Goal: Contribute content: Contribute content

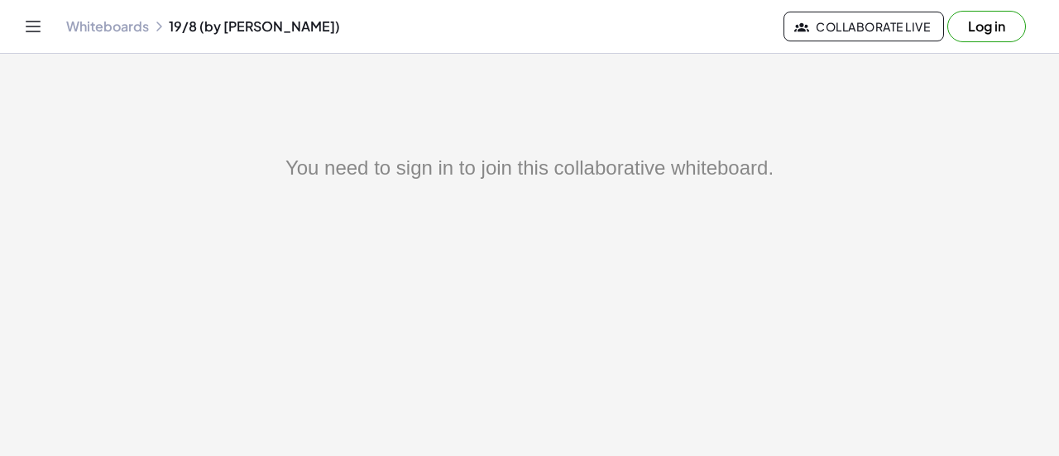
click at [973, 22] on button "Log in" at bounding box center [986, 26] width 79 height 31
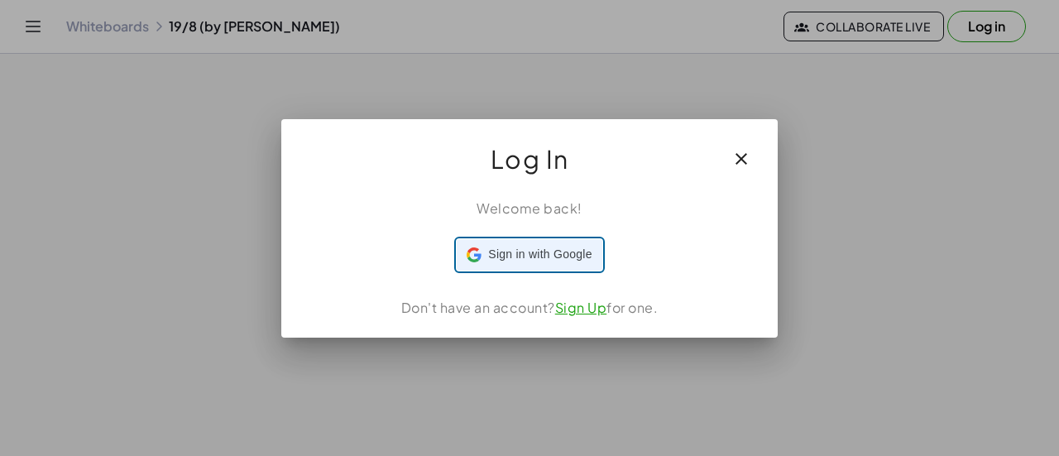
click at [552, 256] on span "Sign in with Google" at bounding box center [539, 254] width 103 height 17
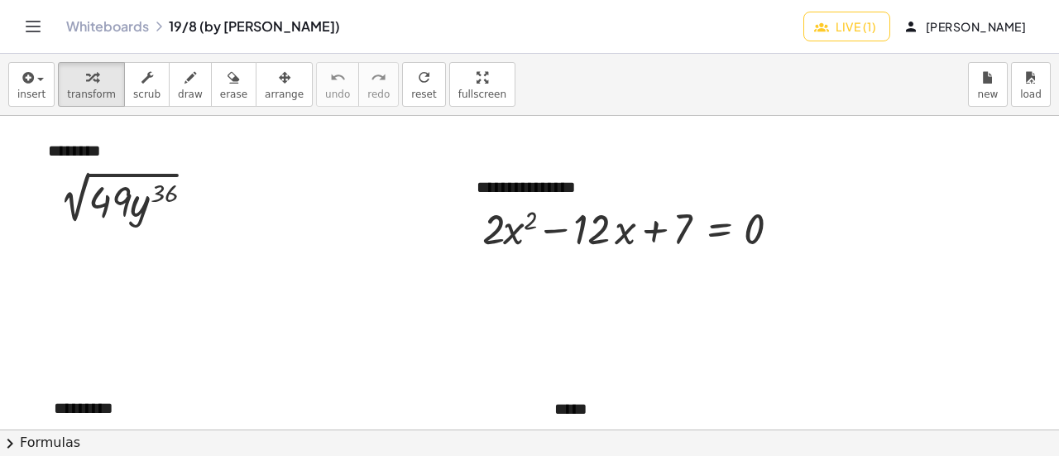
scroll to position [18, 0]
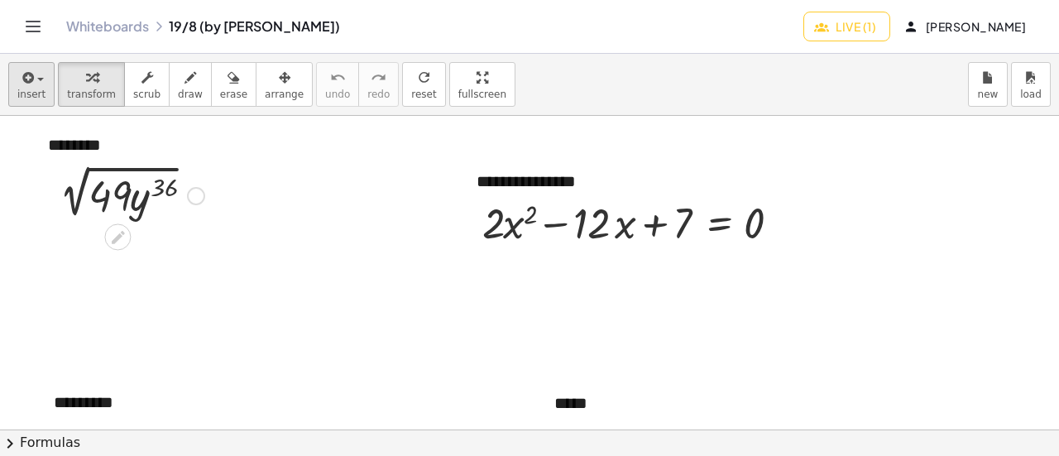
drag, startPoint x: 113, startPoint y: 235, endPoint x: 33, endPoint y: 85, distance: 169.8
click at [113, 235] on icon at bounding box center [117, 236] width 17 height 17
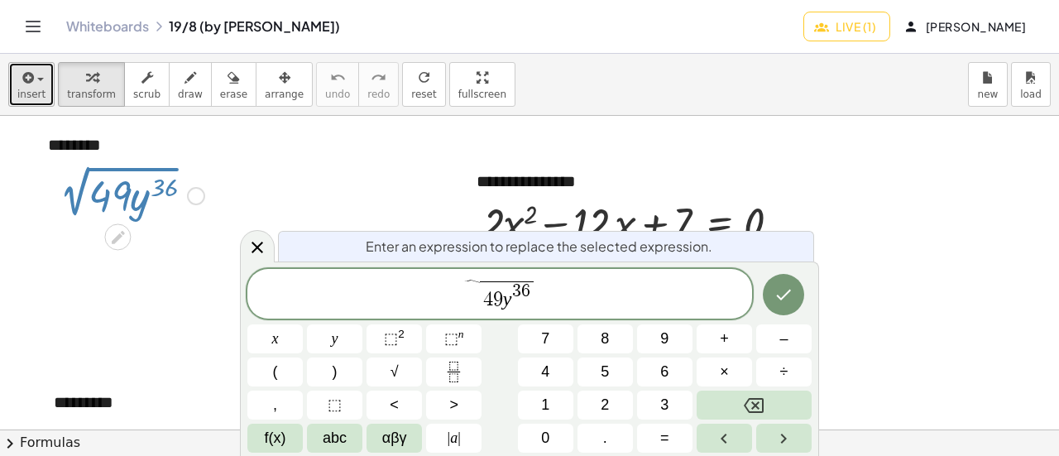
click at [33, 85] on div "button" at bounding box center [31, 77] width 28 height 20
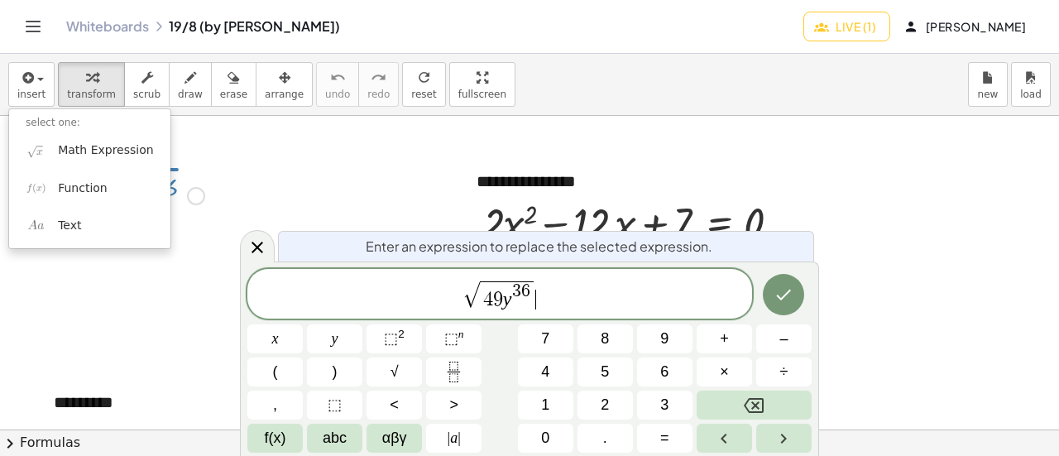
click at [574, 306] on span "√ 4 9 y 3 6 ​" at bounding box center [499, 295] width 505 height 32
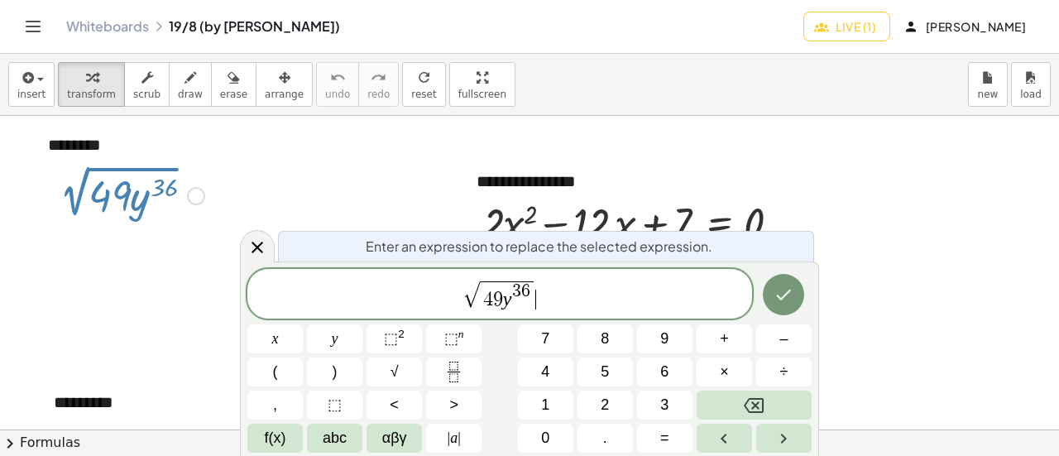
click at [551, 294] on span "√ 4 9 y 3 6 ​" at bounding box center [499, 295] width 505 height 32
click at [121, 289] on div at bounding box center [529, 458] width 1059 height 721
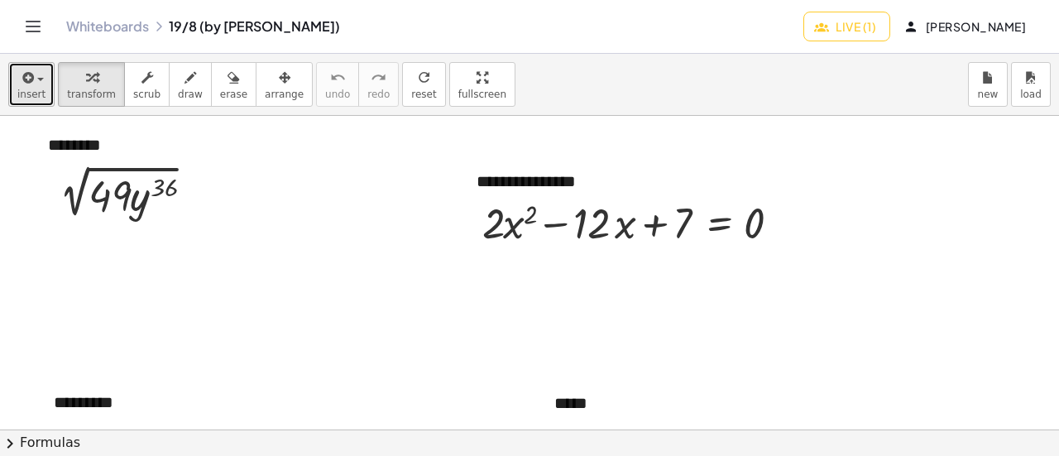
click at [29, 79] on icon "button" at bounding box center [26, 78] width 15 height 20
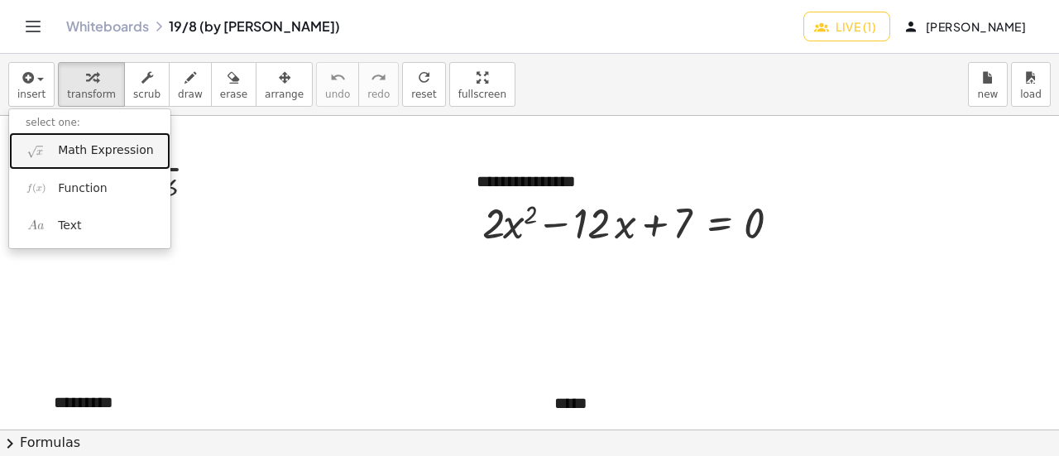
click at [75, 151] on span "Math Expression" at bounding box center [105, 150] width 95 height 17
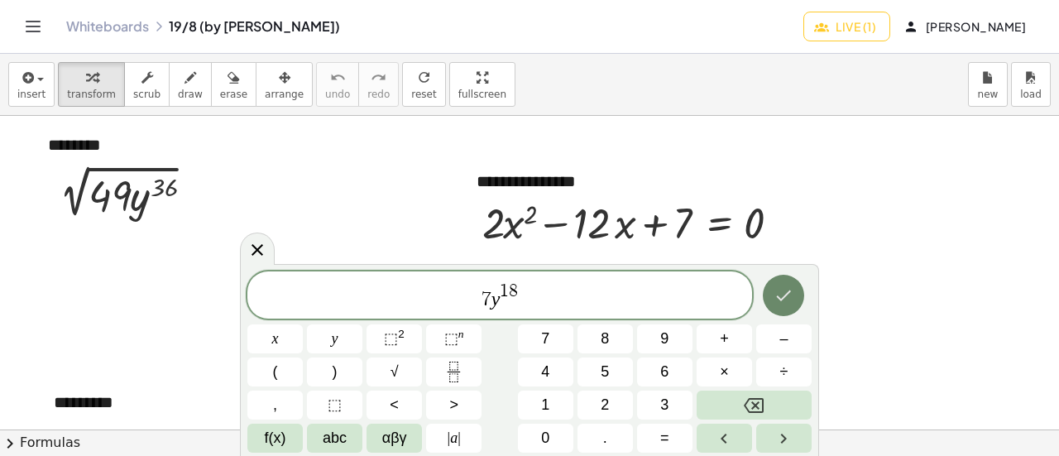
click at [776, 285] on icon "Done" at bounding box center [783, 295] width 20 height 20
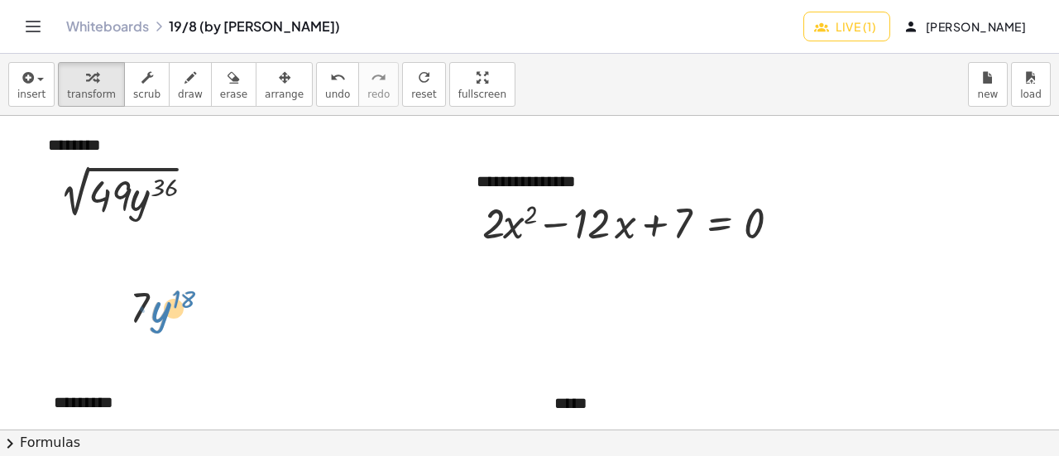
click at [175, 323] on div at bounding box center [178, 306] width 112 height 56
drag, startPoint x: 217, startPoint y: 307, endPoint x: 196, endPoint y: 249, distance: 61.5
click at [196, 249] on div "**********" at bounding box center [529, 458] width 1059 height 721
click at [121, 317] on div at bounding box center [117, 306] width 25 height 65
click at [244, 328] on div at bounding box center [529, 458] width 1059 height 721
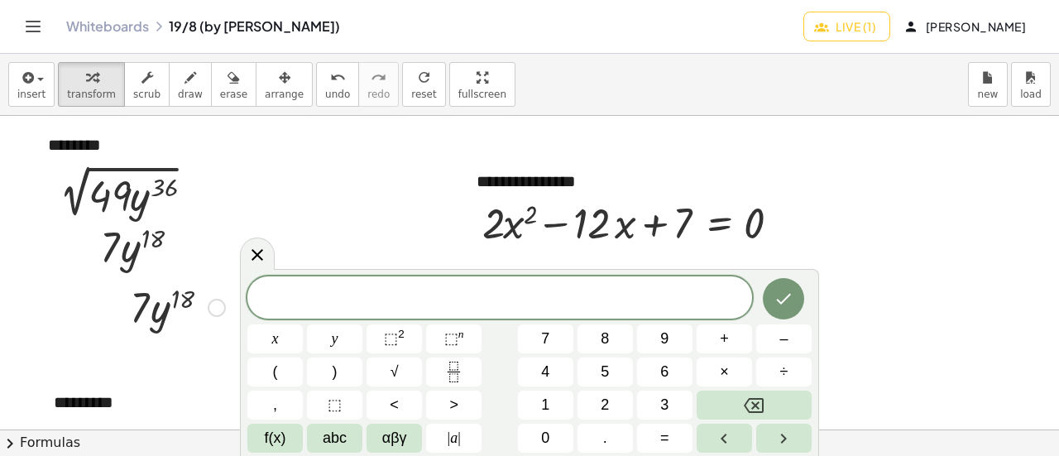
drag, startPoint x: 223, startPoint y: 333, endPoint x: 127, endPoint y: 312, distance: 99.1
click at [127, 312] on div "· 7 · y 18" at bounding box center [171, 306] width 132 height 65
click at [222, 363] on div at bounding box center [529, 458] width 1059 height 721
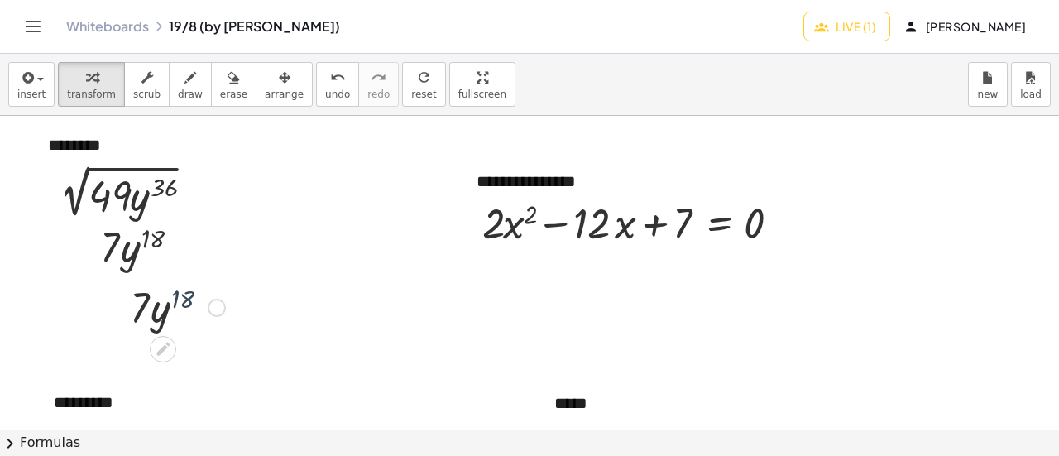
click at [200, 330] on div at bounding box center [178, 306] width 112 height 56
click at [784, 226] on div at bounding box center [785, 223] width 18 height 18
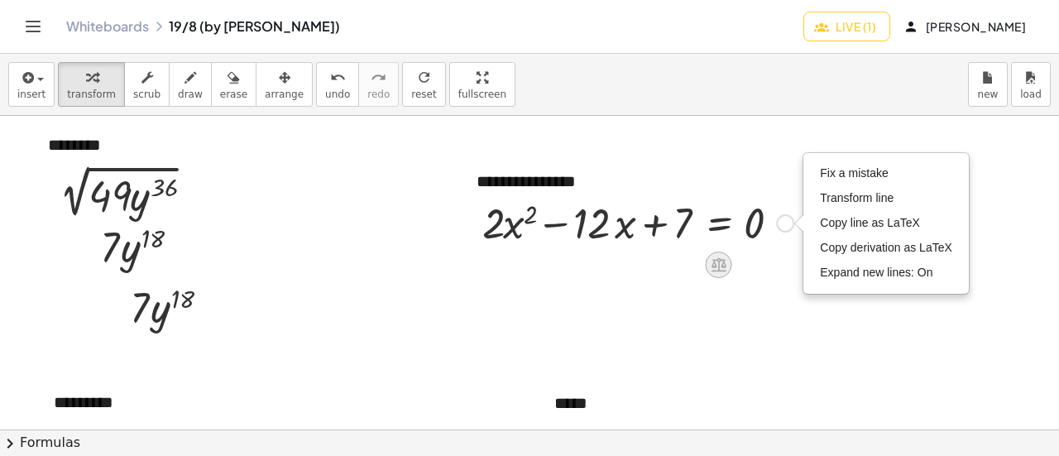
click at [717, 265] on icon at bounding box center [718, 265] width 15 height 14
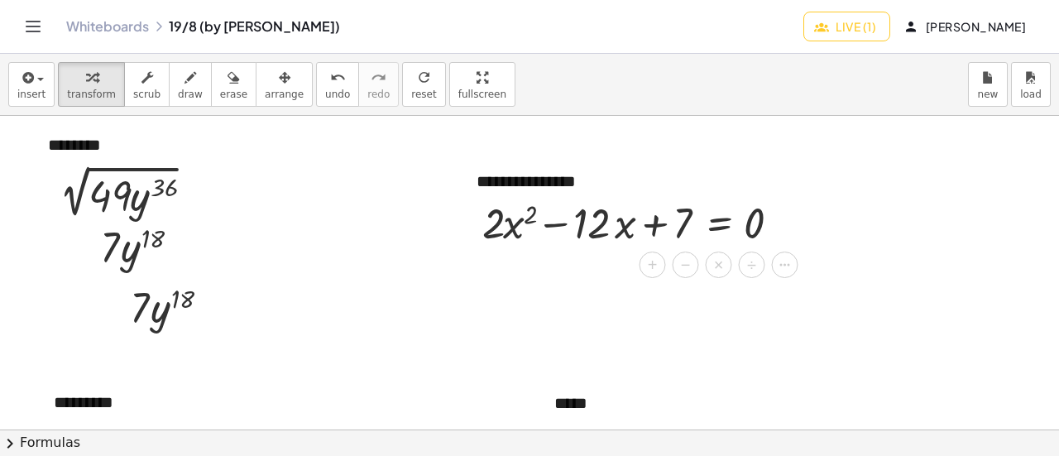
click at [731, 304] on div at bounding box center [529, 458] width 1059 height 721
click at [29, 86] on icon "button" at bounding box center [26, 78] width 15 height 20
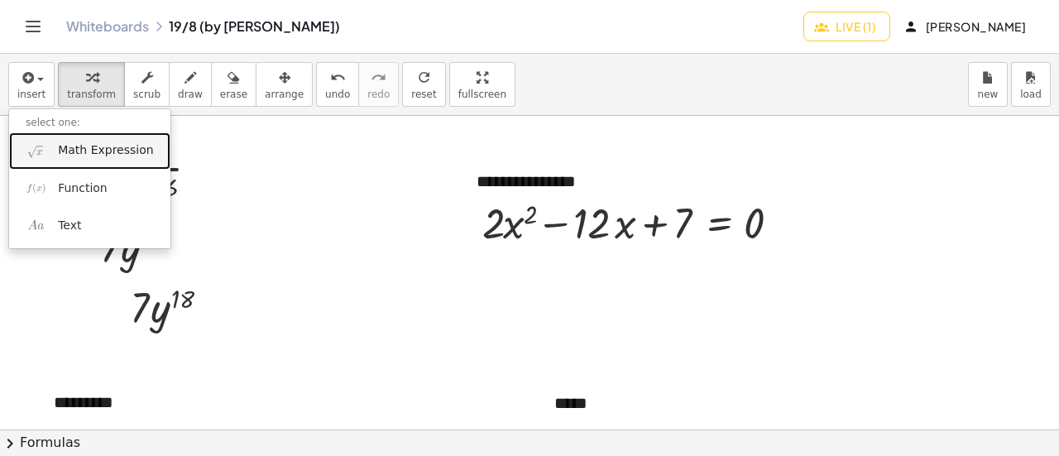
click at [91, 154] on span "Math Expression" at bounding box center [105, 150] width 95 height 17
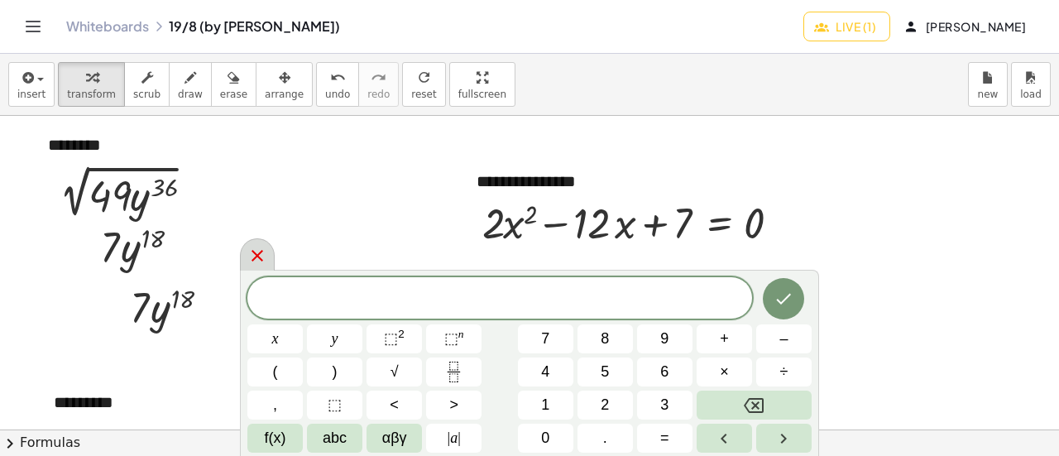
click at [248, 246] on icon at bounding box center [257, 256] width 20 height 20
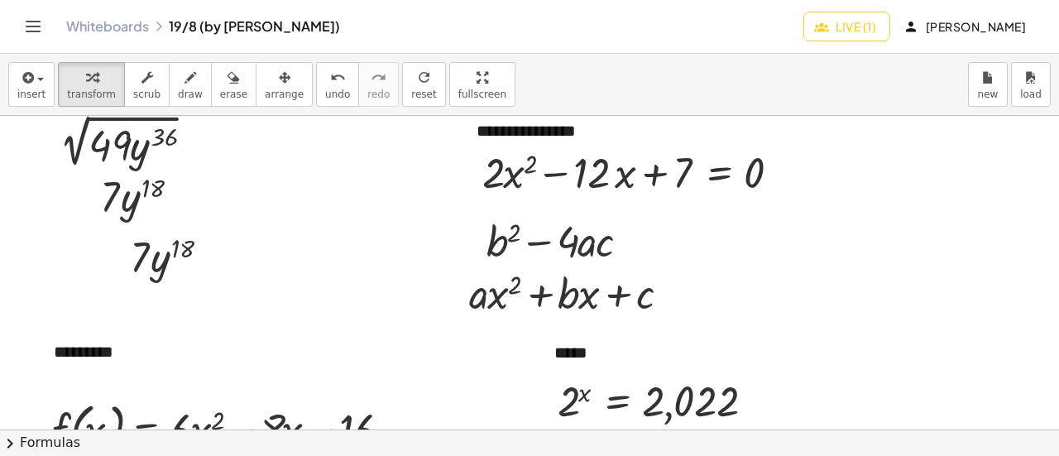
scroll to position [58, 0]
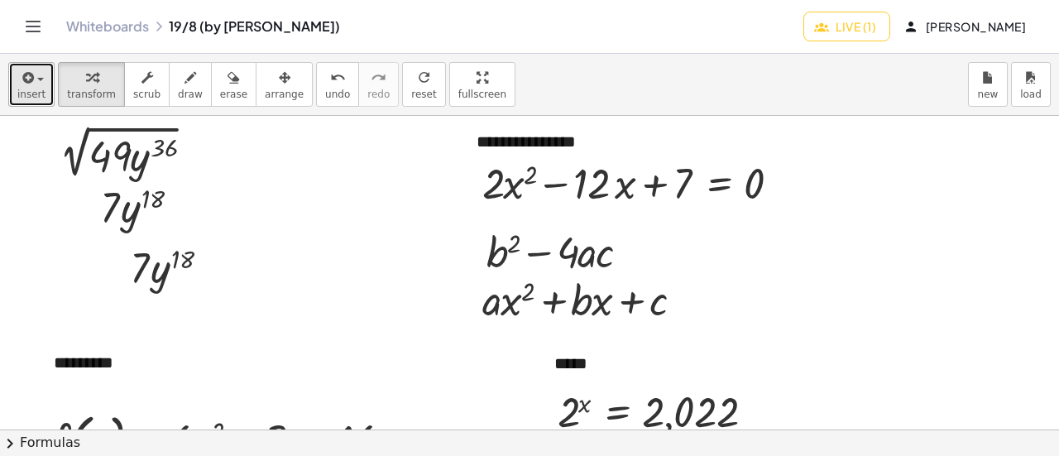
click at [26, 84] on icon "button" at bounding box center [26, 78] width 15 height 20
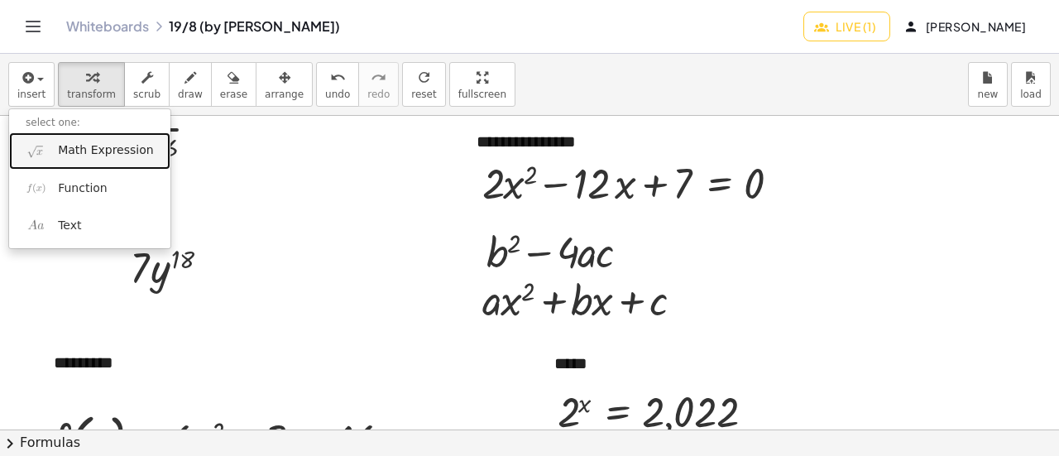
click at [63, 155] on span "Math Expression" at bounding box center [105, 150] width 95 height 17
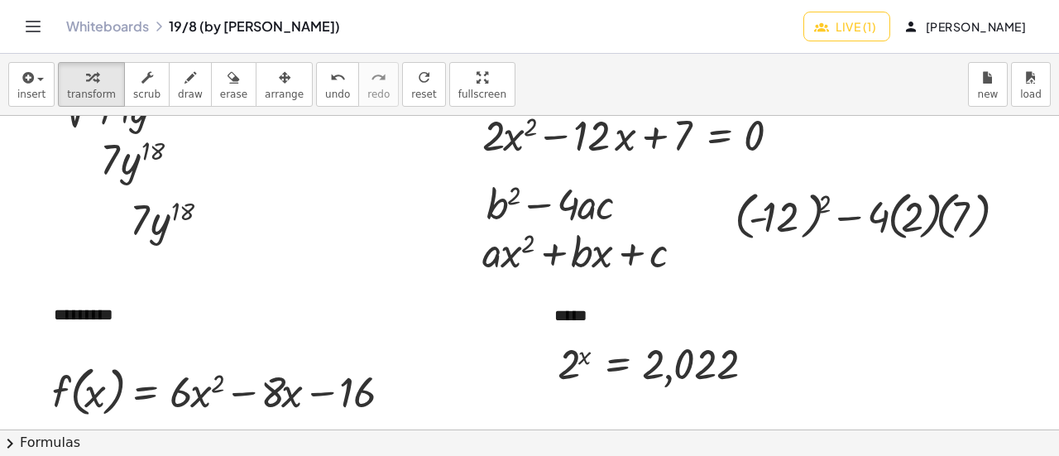
scroll to position [206, 0]
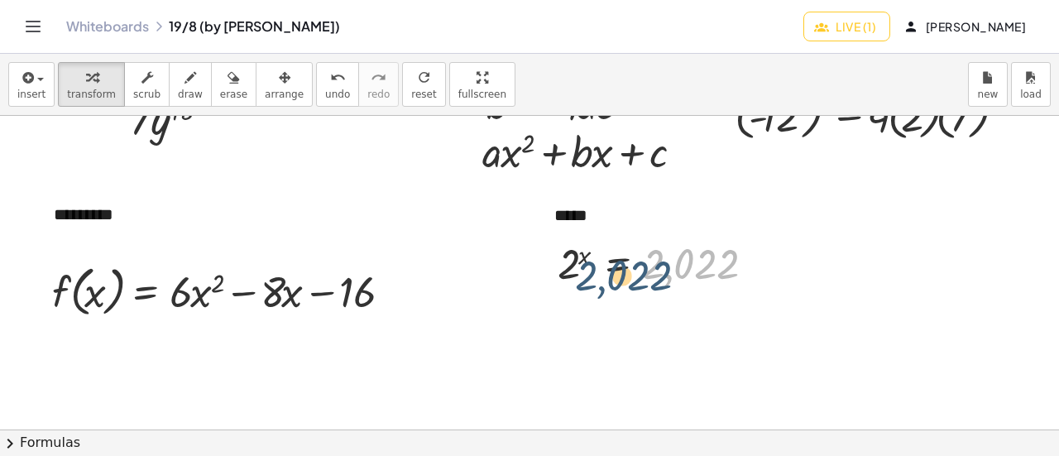
drag, startPoint x: 752, startPoint y: 237, endPoint x: 681, endPoint y: 250, distance: 72.2
click at [681, 250] on div at bounding box center [660, 263] width 222 height 55
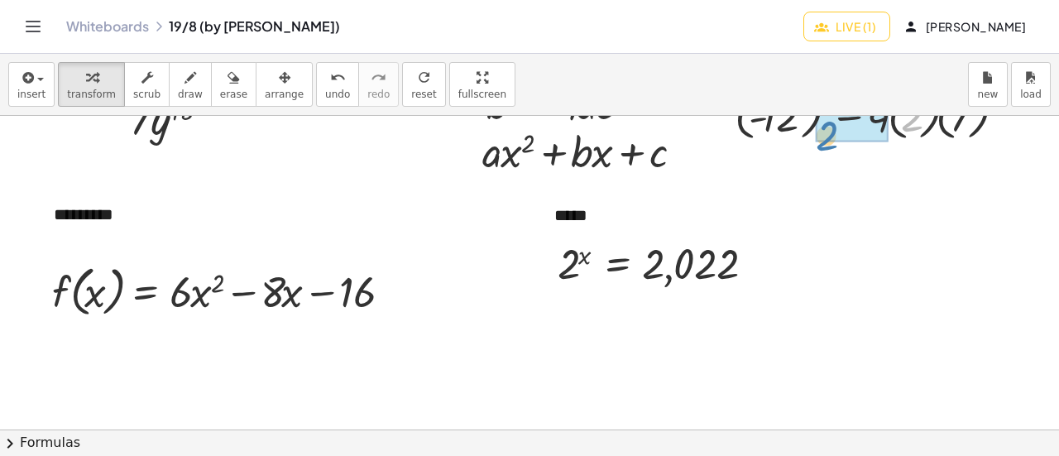
drag, startPoint x: 915, startPoint y: 133, endPoint x: 824, endPoint y: 153, distance: 93.1
click at [824, 153] on div "**********" at bounding box center [529, 270] width 1059 height 721
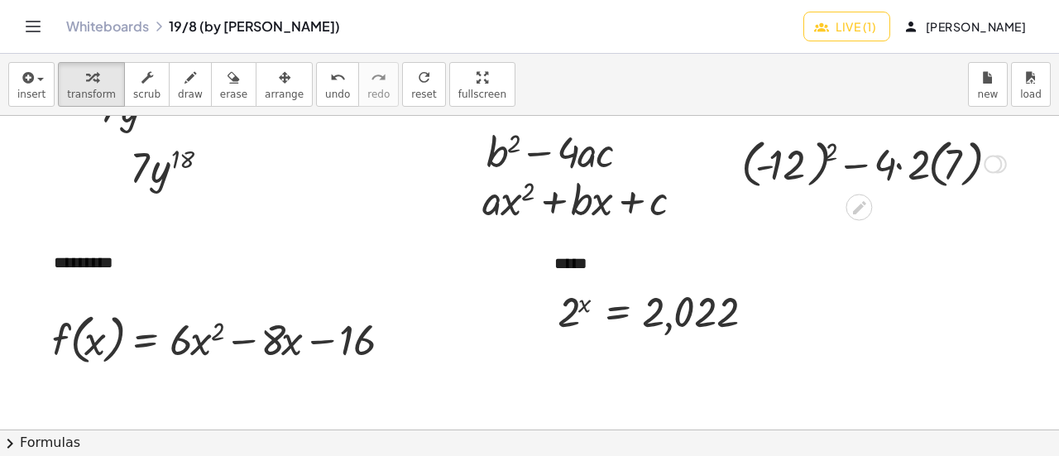
scroll to position [165, 0]
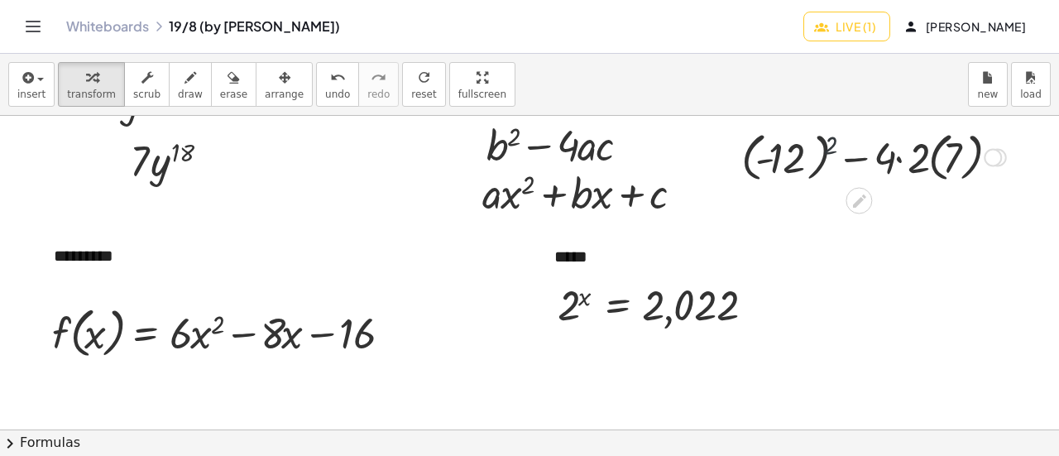
click at [832, 138] on div at bounding box center [873, 156] width 281 height 60
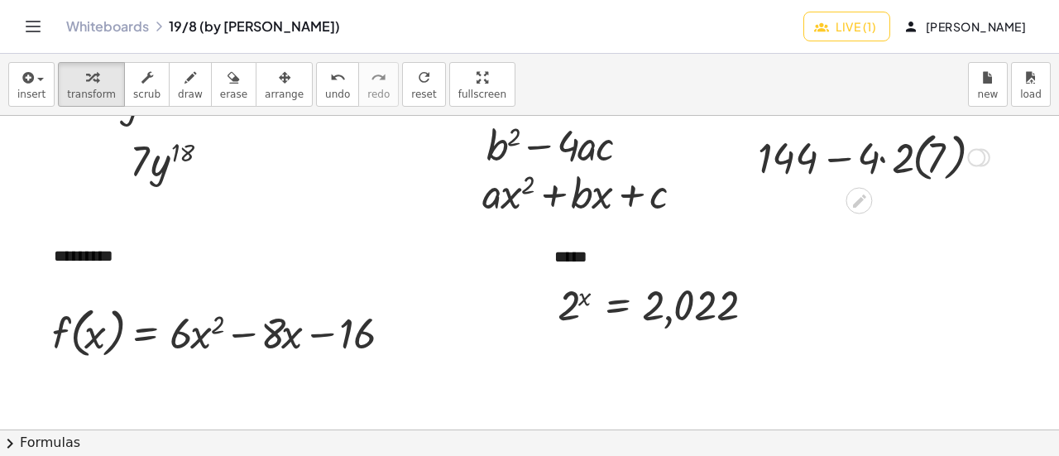
click at [916, 158] on div at bounding box center [873, 156] width 248 height 60
click at [887, 157] on div at bounding box center [873, 155] width 234 height 56
click at [906, 159] on div at bounding box center [873, 155] width 200 height 56
click at [868, 156] on div at bounding box center [874, 155] width 186 height 56
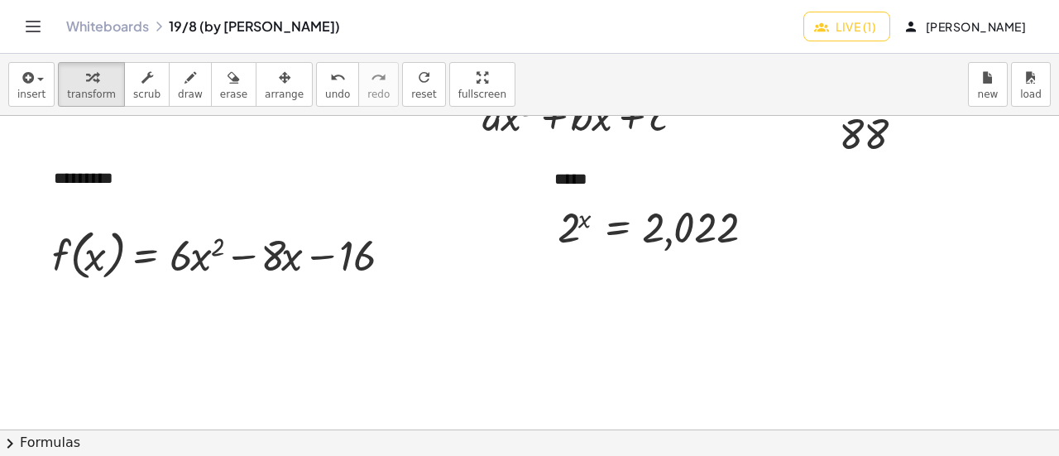
scroll to position [241, 0]
click at [553, 346] on div at bounding box center [529, 234] width 1059 height 721
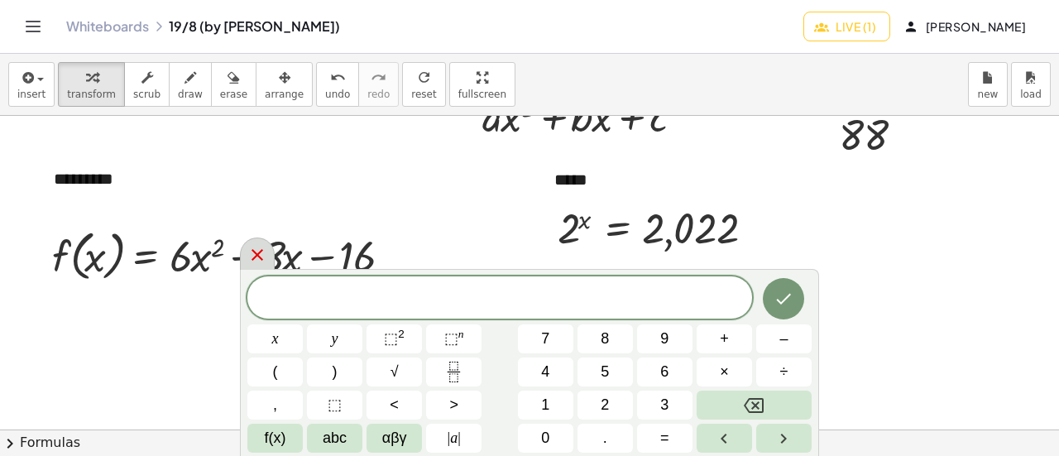
click at [251, 246] on icon at bounding box center [257, 255] width 20 height 20
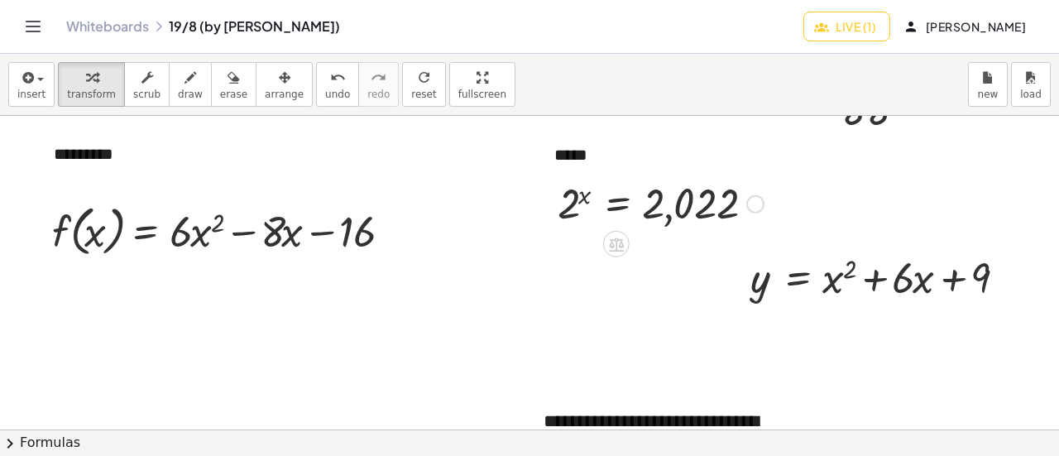
scroll to position [265, 0]
click at [615, 220] on div at bounding box center [660, 203] width 222 height 55
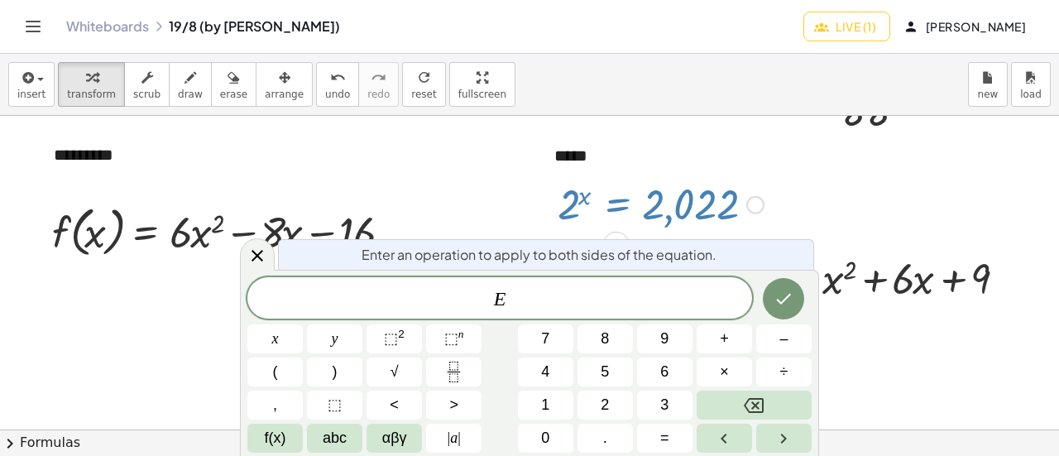
click at [457, 203] on div at bounding box center [529, 322] width 1059 height 944
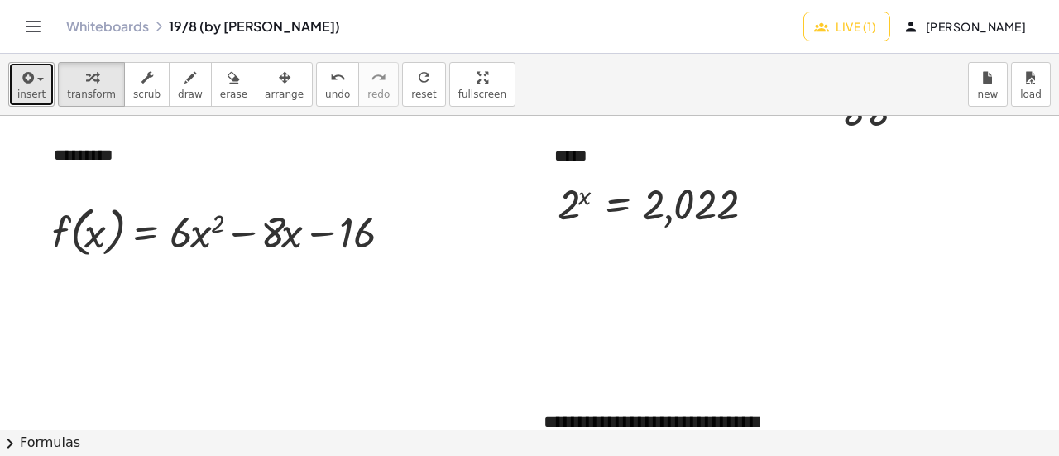
click at [12, 88] on button "insert" at bounding box center [31, 84] width 46 height 45
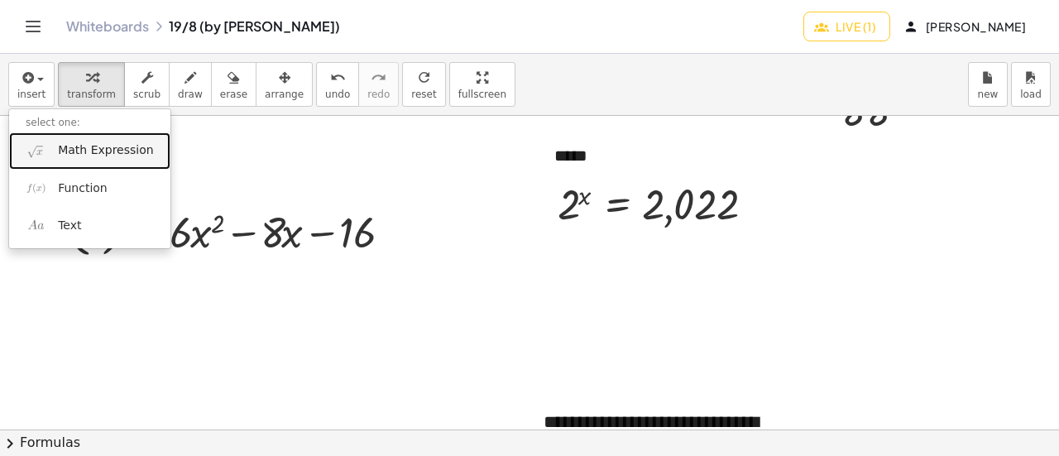
click at [122, 146] on span "Math Expression" at bounding box center [105, 150] width 95 height 17
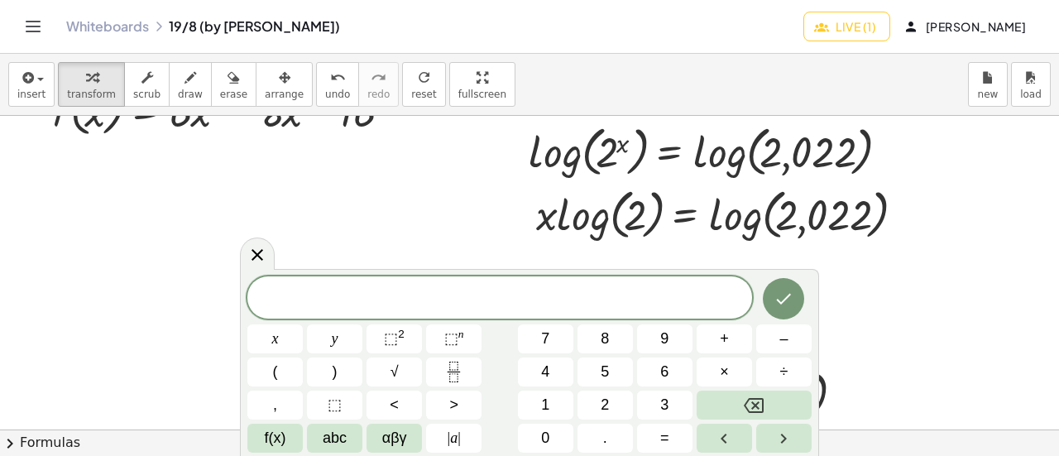
scroll to position [352, 0]
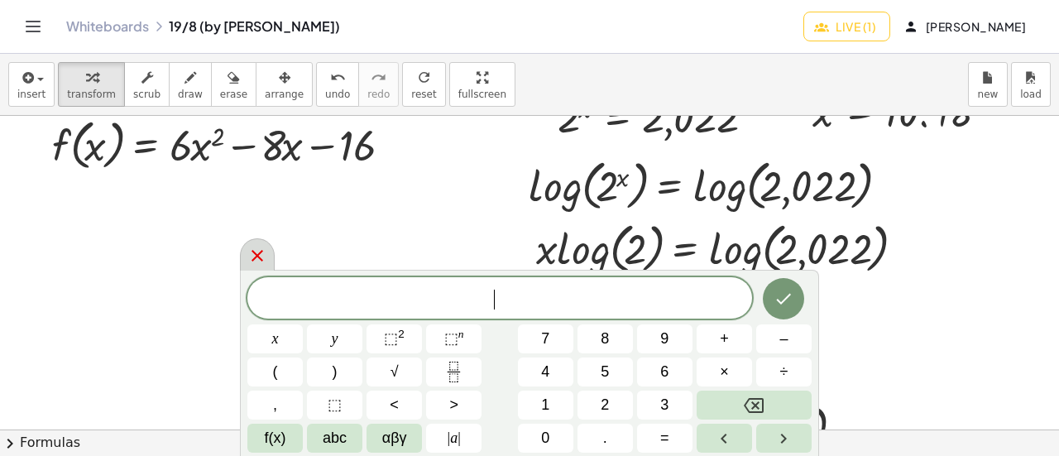
click at [249, 260] on icon at bounding box center [257, 256] width 20 height 20
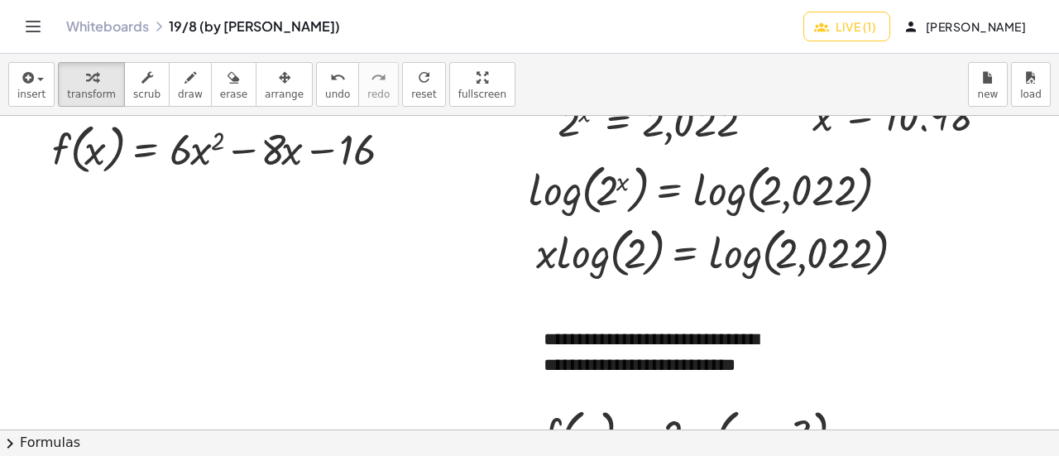
scroll to position [347, 0]
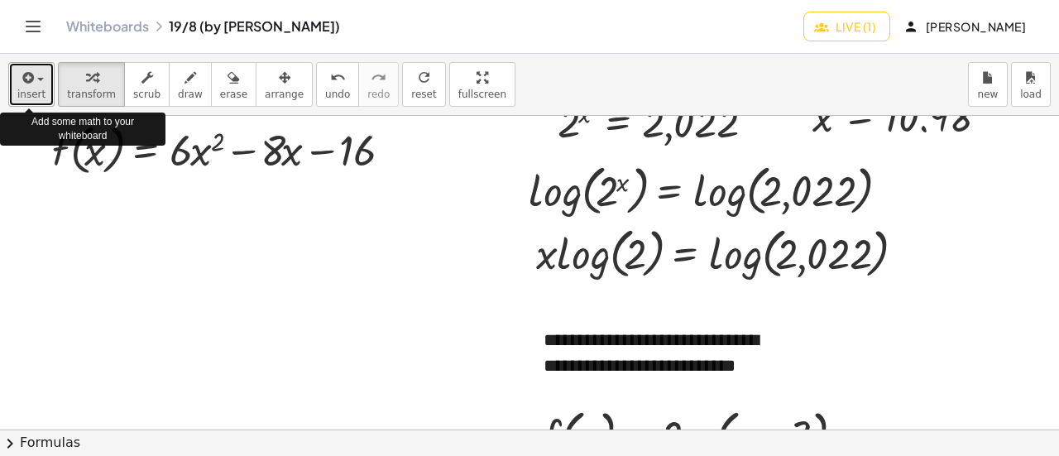
click at [23, 86] on icon "button" at bounding box center [26, 78] width 15 height 20
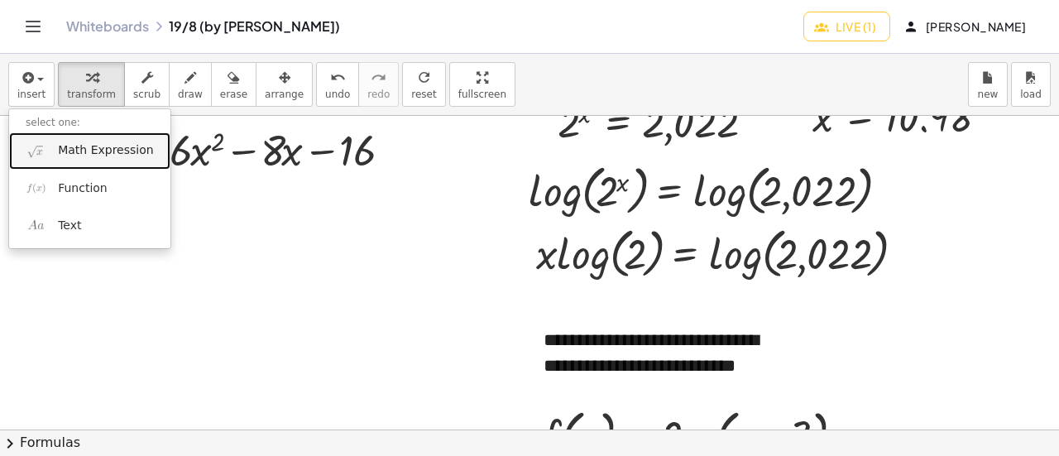
click at [68, 155] on span "Math Expression" at bounding box center [105, 150] width 95 height 17
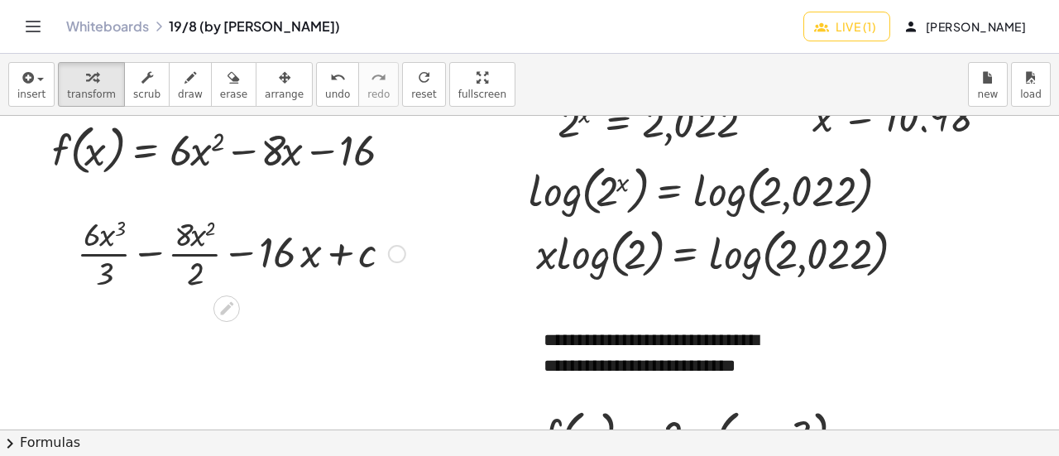
drag, startPoint x: 270, startPoint y: 299, endPoint x: 272, endPoint y: 267, distance: 31.5
click at [272, 267] on div "**********" at bounding box center [529, 240] width 1059 height 944
click at [291, 280] on div at bounding box center [241, 252] width 345 height 83
click at [225, 317] on div at bounding box center [226, 308] width 26 height 26
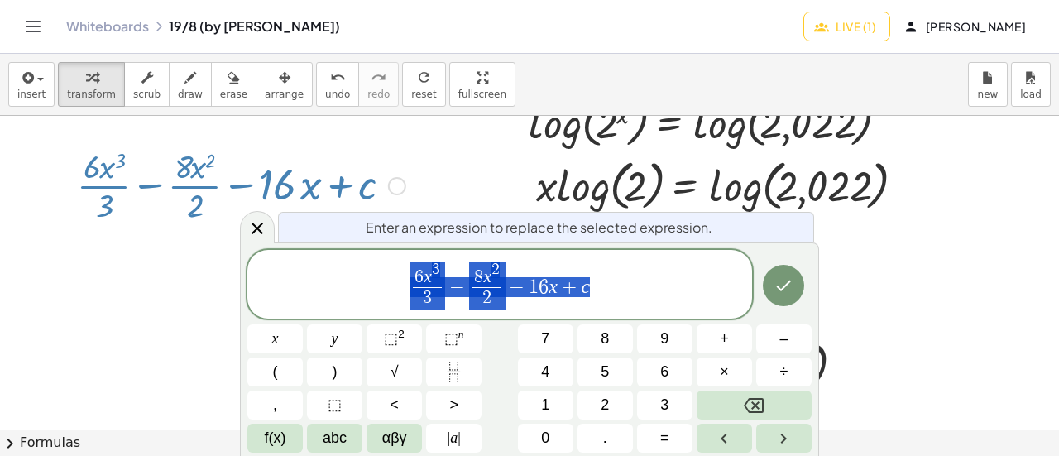
scroll to position [415, 0]
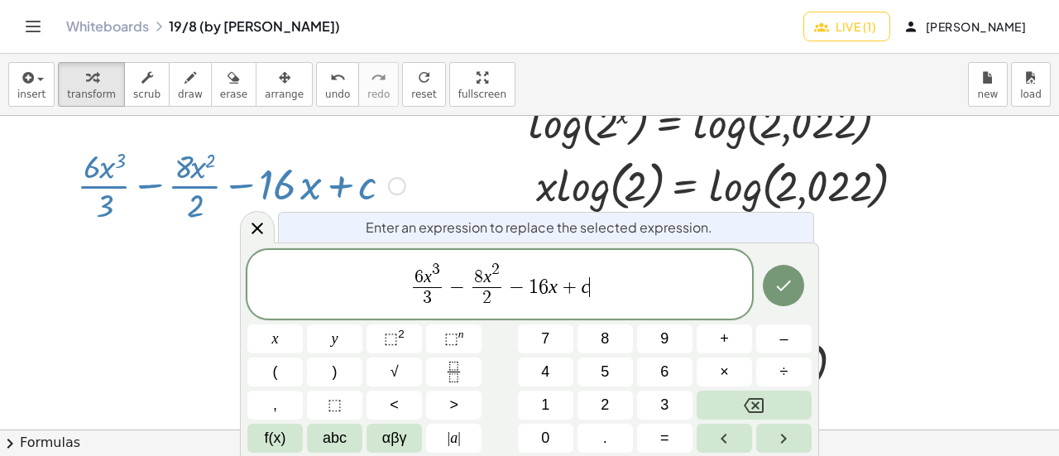
click at [673, 307] on span "6 x 3 3 ​ − 8 x 2 2 ​ − 1 6 x + c ​" at bounding box center [499, 285] width 505 height 51
click at [22, 315] on div at bounding box center [529, 173] width 1059 height 944
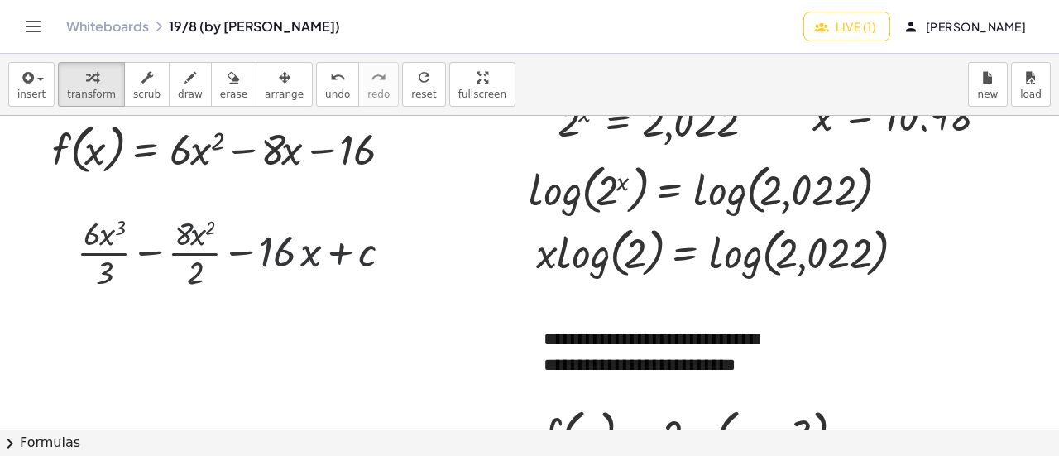
scroll to position [347, 0]
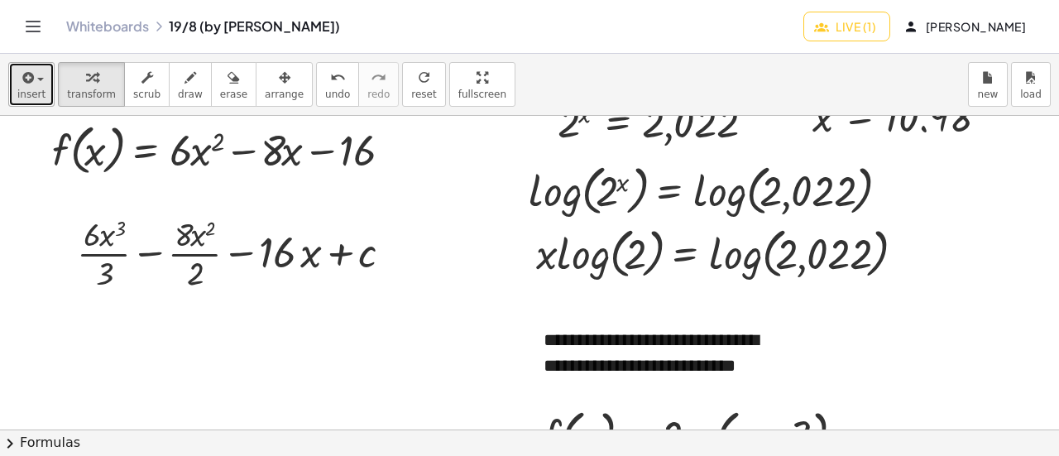
click at [34, 84] on div "button" at bounding box center [31, 77] width 28 height 20
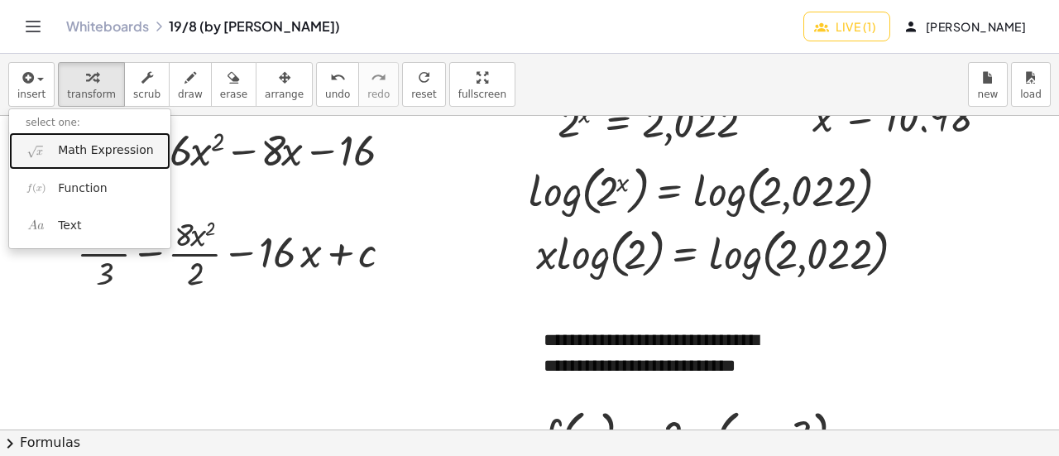
click at [78, 147] on span "Math Expression" at bounding box center [105, 150] width 95 height 17
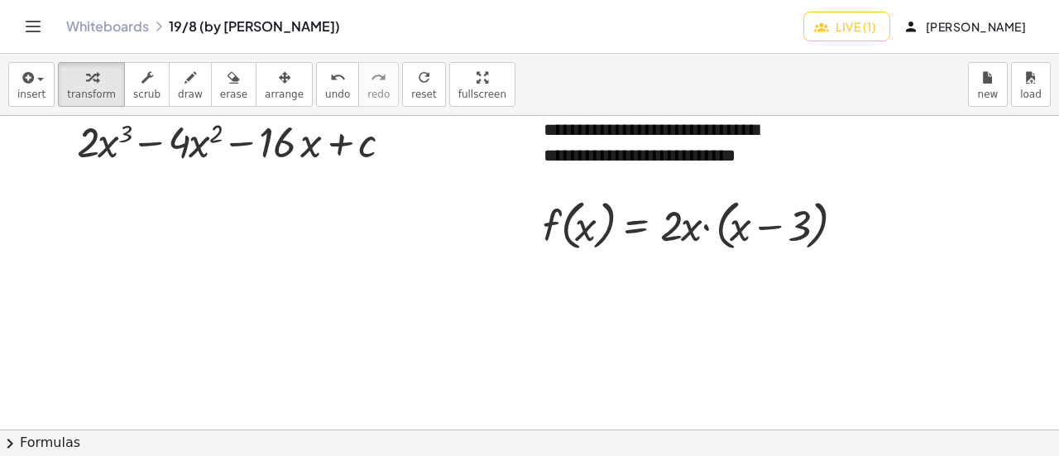
scroll to position [564, 0]
